Goal: Transaction & Acquisition: Purchase product/service

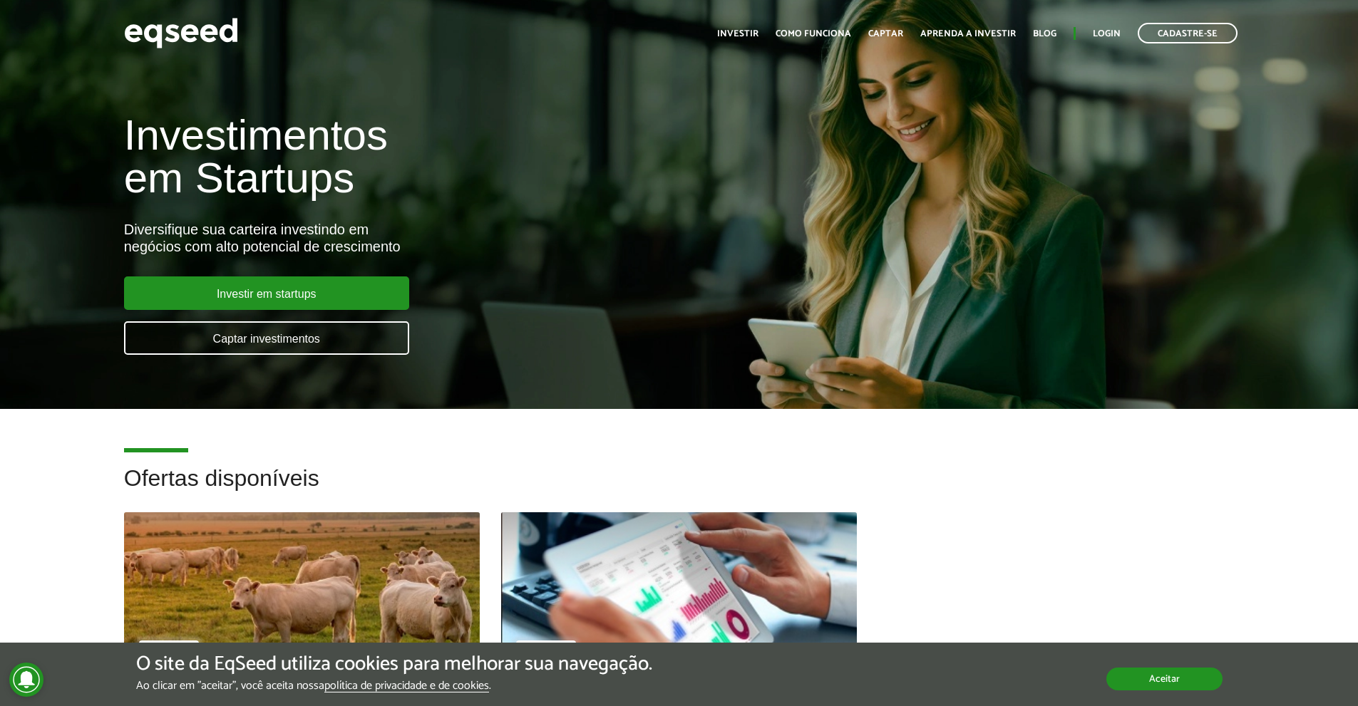
click at [1180, 673] on button "Aceitar" at bounding box center [1164, 679] width 116 height 23
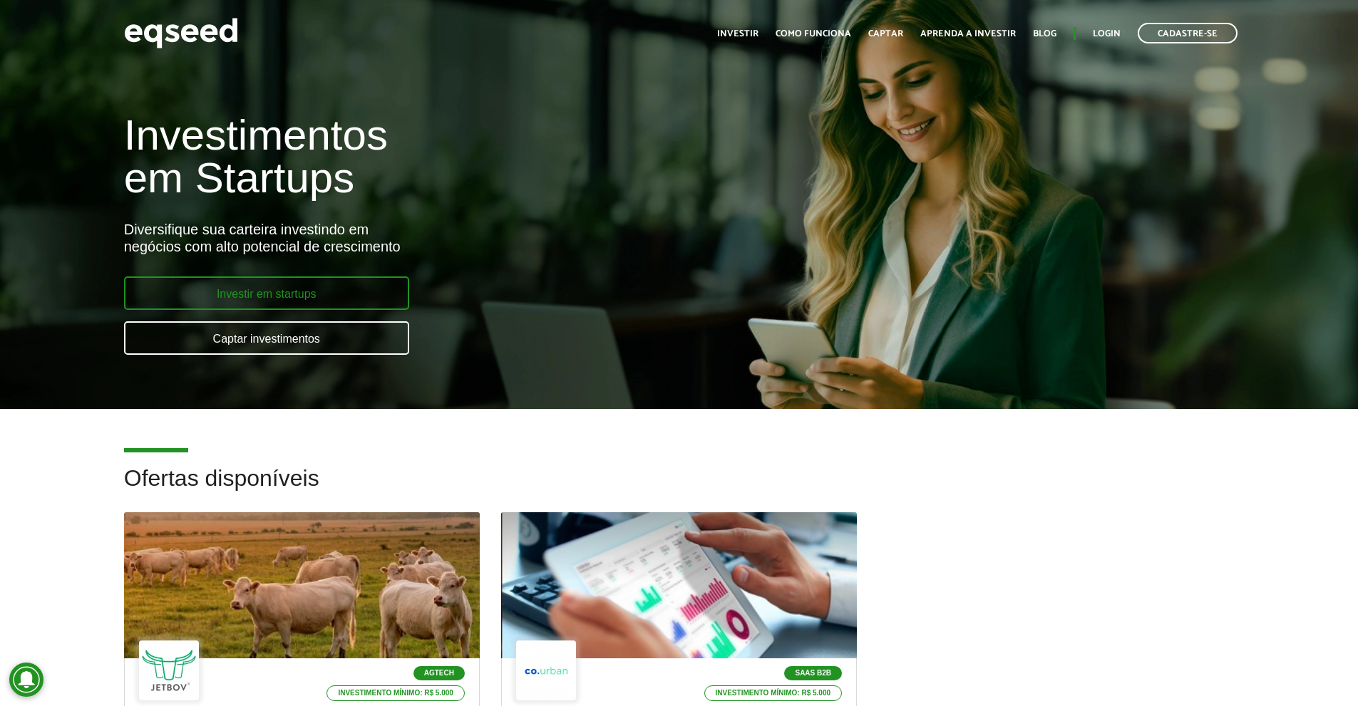
click at [284, 302] on link "Investir em startups" at bounding box center [266, 294] width 285 height 34
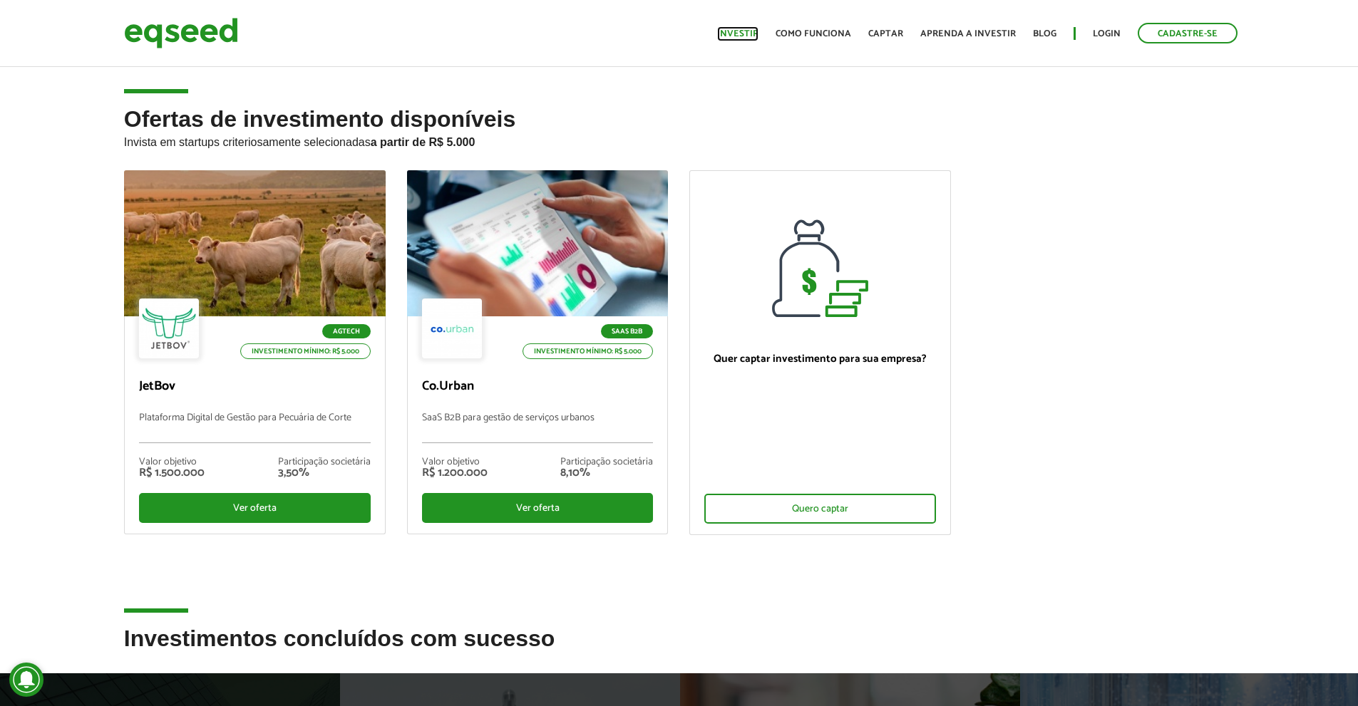
click at [757, 38] on link "Investir" at bounding box center [737, 33] width 41 height 9
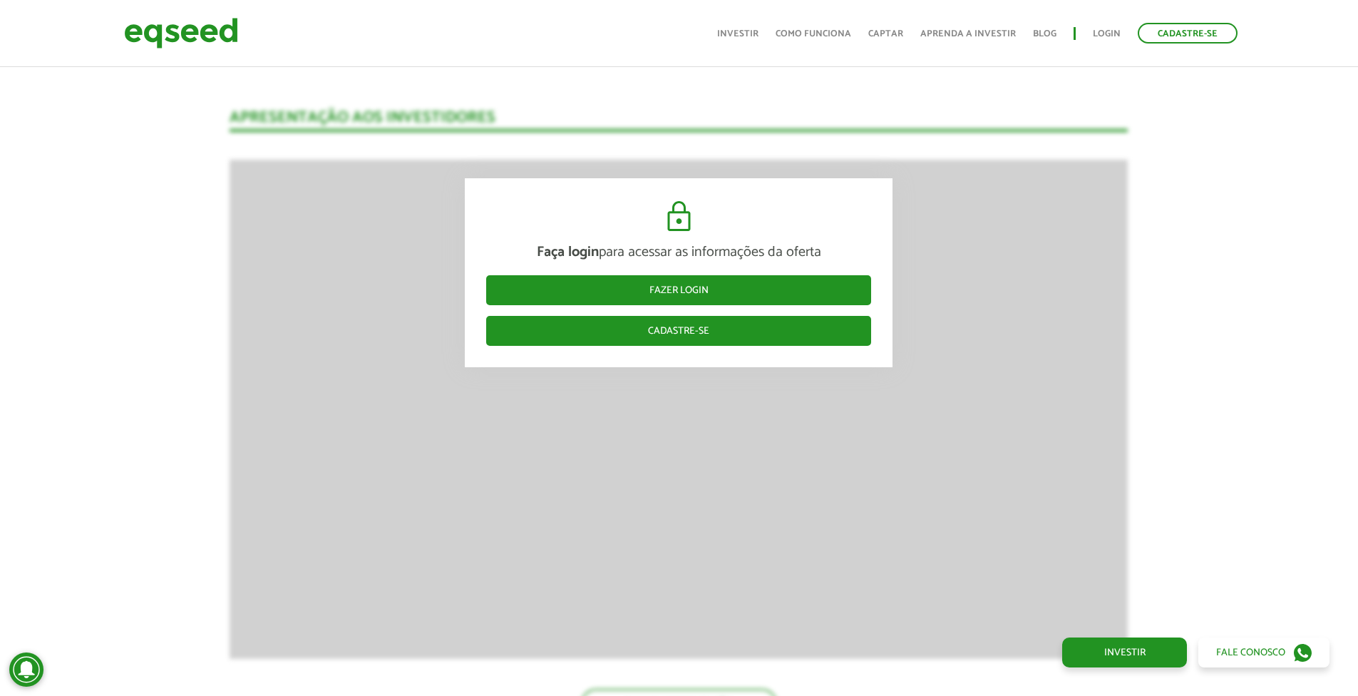
scroll to position [2031, 0]
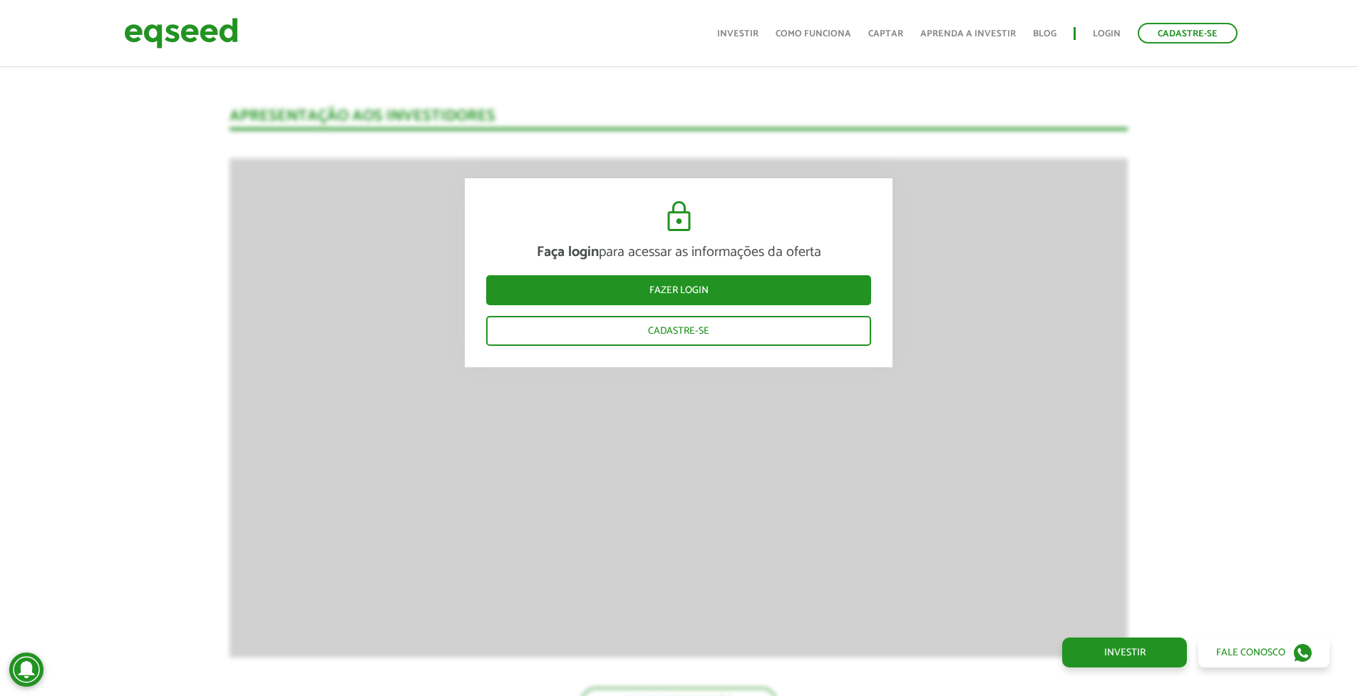
click at [718, 402] on article "Novidades Análise da Oferta 1 Faça login para acessar as informações da oferta …" at bounding box center [679, 626] width 898 height 3196
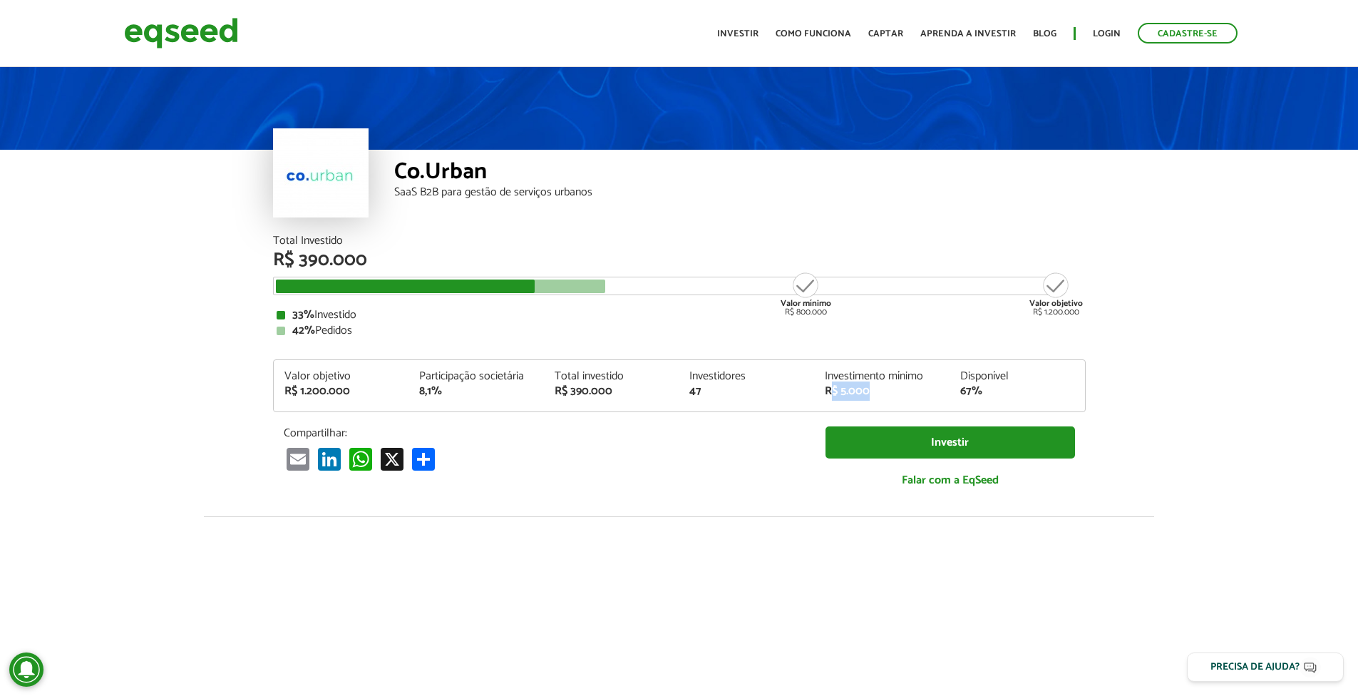
drag, startPoint x: 862, startPoint y: 391, endPoint x: 885, endPoint y: 390, distance: 23.6
click at [885, 390] on div "R$ 5.000" at bounding box center [882, 391] width 114 height 11
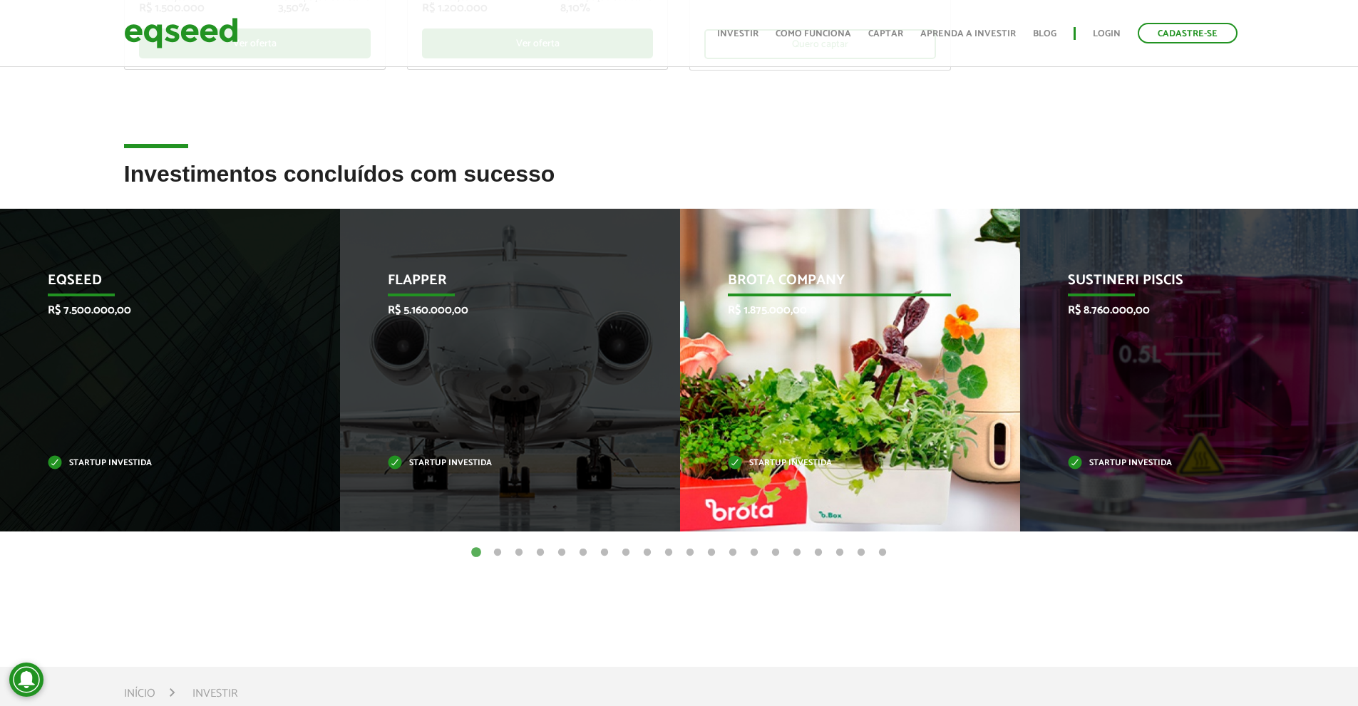
scroll to position [428, 0]
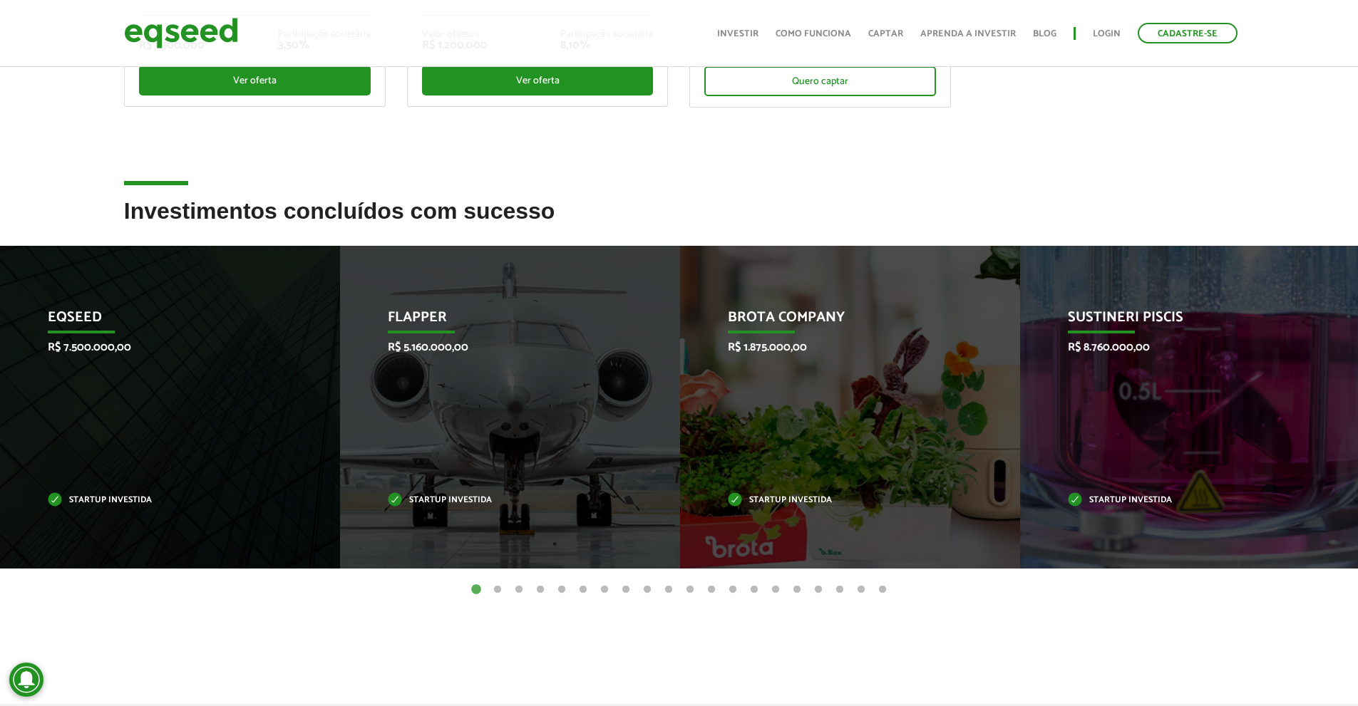
click at [497, 590] on button "2" at bounding box center [497, 590] width 14 height 14
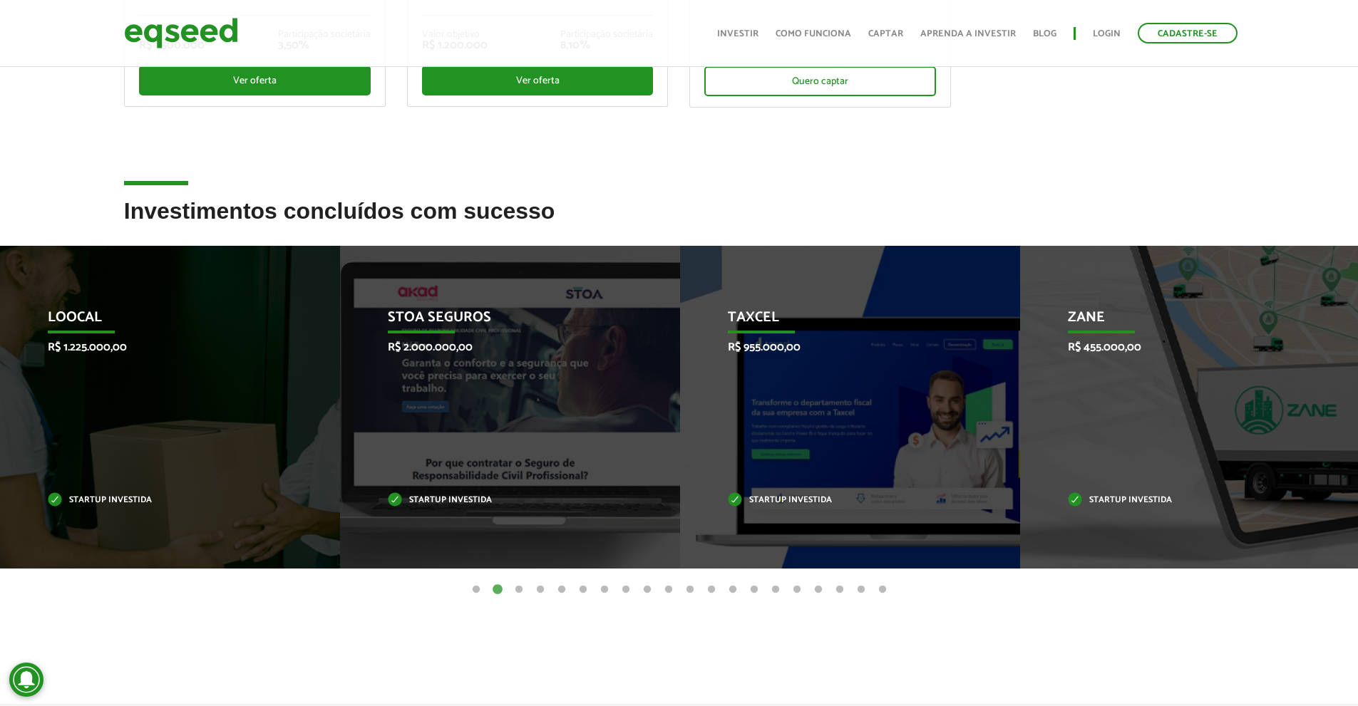
scroll to position [0, 0]
